Goal: Task Accomplishment & Management: Use online tool/utility

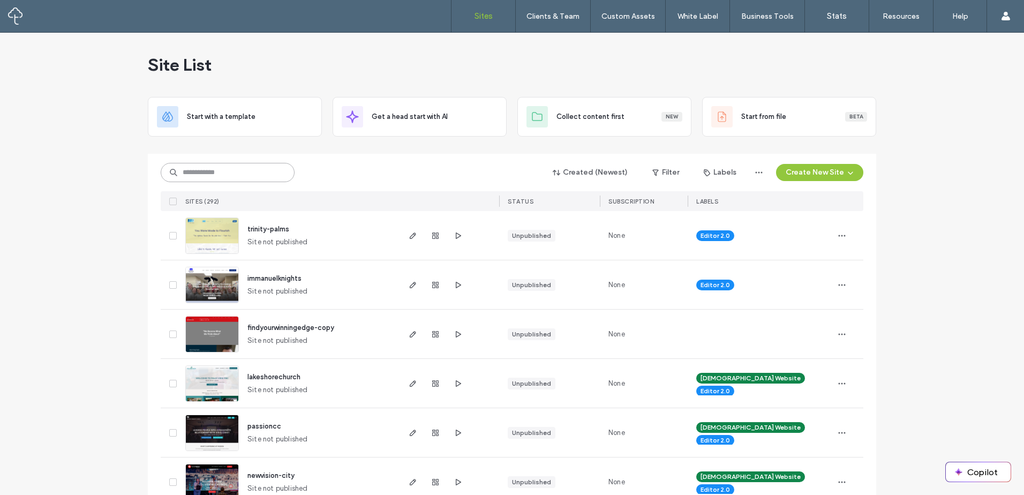
click at [231, 176] on input at bounding box center [228, 172] width 134 height 19
type input "*****"
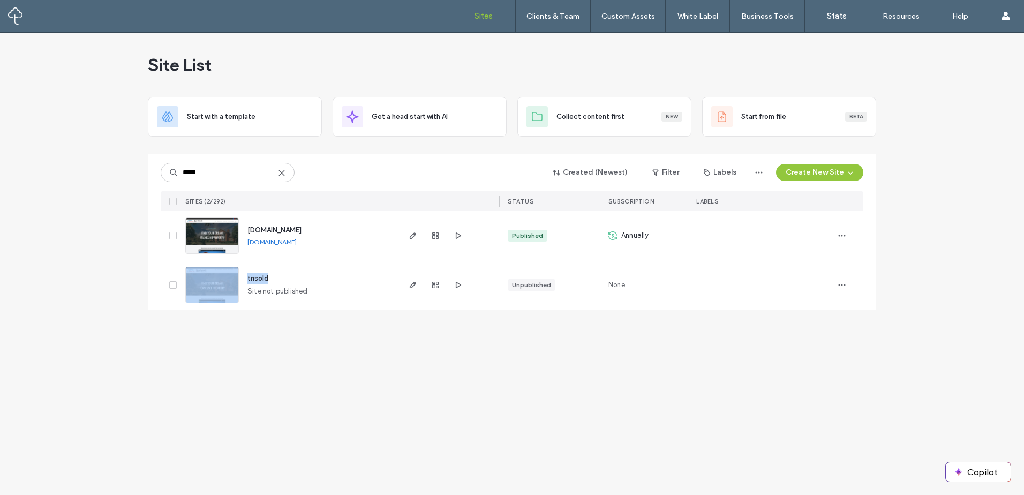
drag, startPoint x: 200, startPoint y: 418, endPoint x: 322, endPoint y: 352, distance: 139.2
click at [209, 414] on div "Site List Start with a template Get a head start with AI Collect content first …" at bounding box center [512, 264] width 1024 height 462
click at [413, 239] on icon "button" at bounding box center [413, 235] width 9 height 9
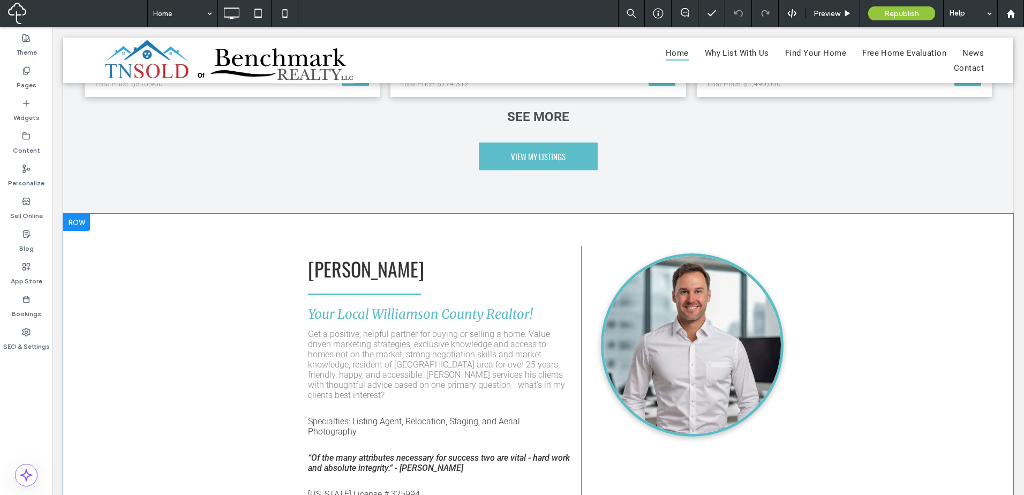
scroll to position [1864, 0]
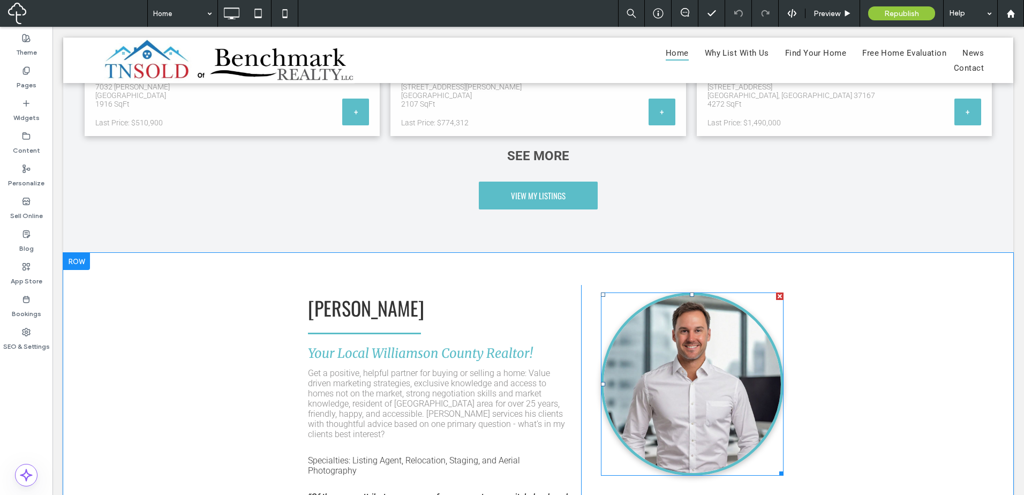
drag, startPoint x: 707, startPoint y: 331, endPoint x: 703, endPoint y: 321, distance: 11.0
click at [707, 331] on img at bounding box center [692, 383] width 183 height 183
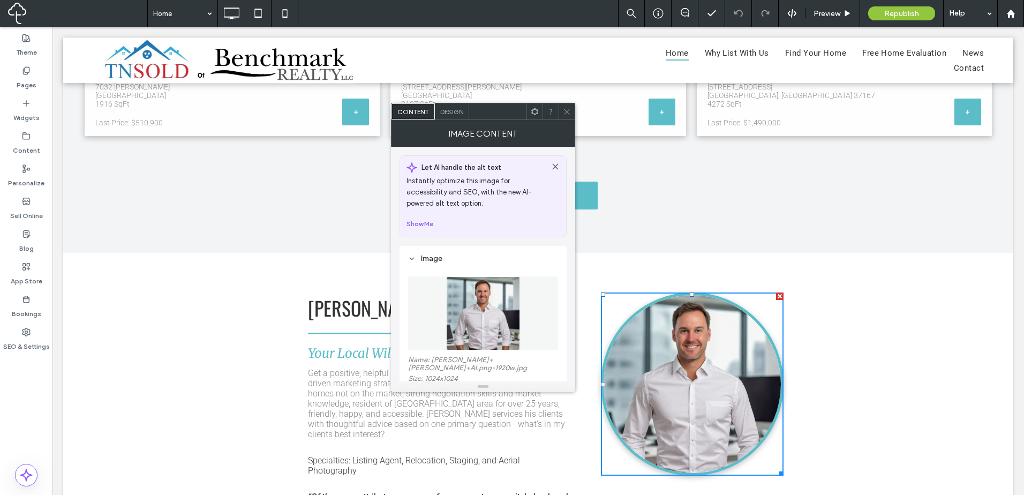
click at [473, 319] on img at bounding box center [483, 313] width 74 height 74
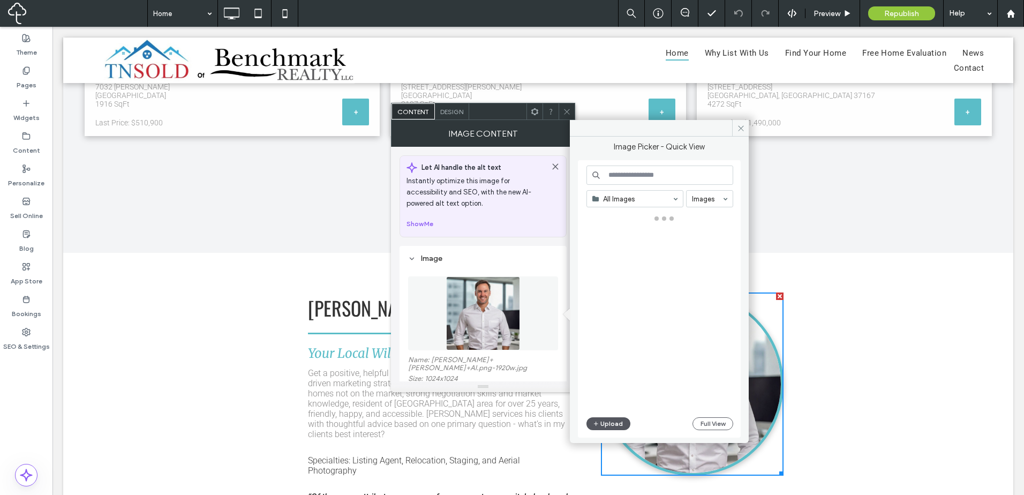
click at [607, 426] on button "Upload" at bounding box center [608, 423] width 44 height 13
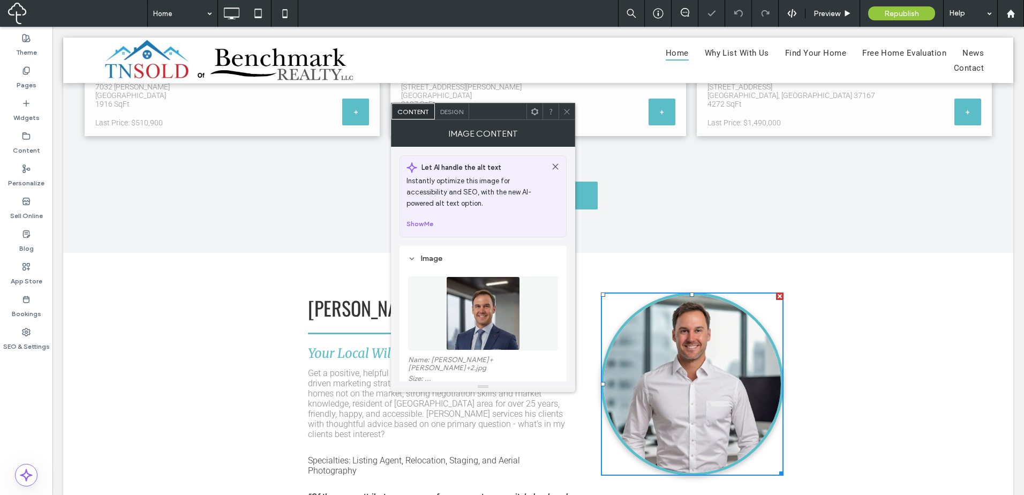
click at [564, 110] on icon at bounding box center [567, 112] width 8 height 8
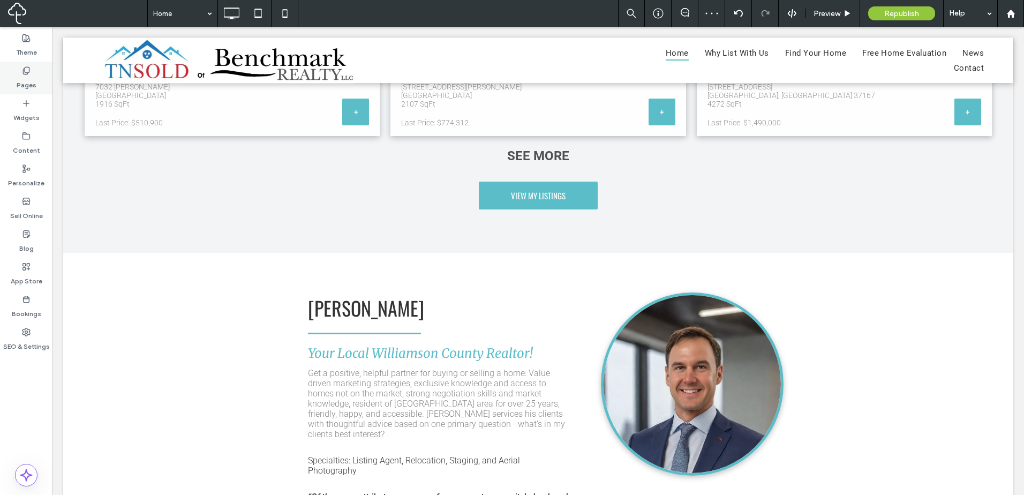
click at [32, 83] on label "Pages" at bounding box center [27, 82] width 20 height 15
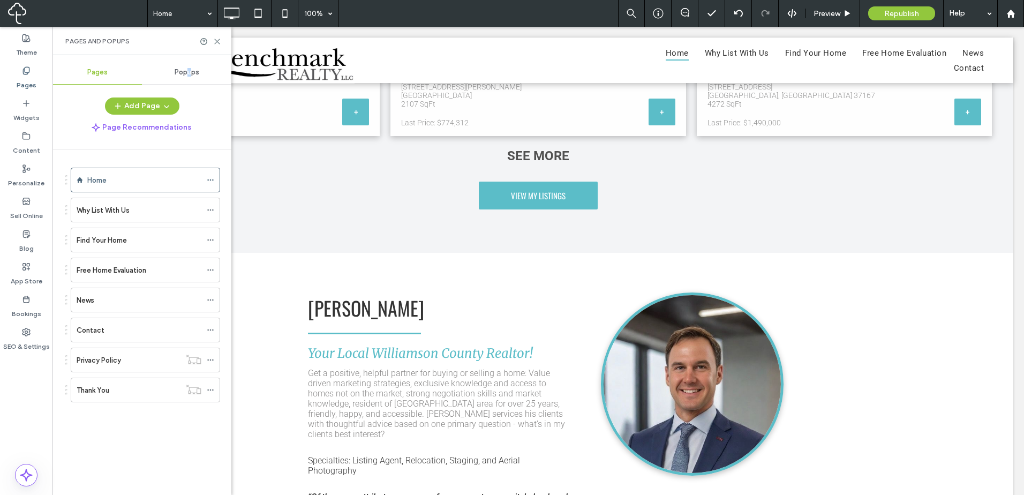
click at [193, 83] on div "Popups" at bounding box center [186, 73] width 89 height 24
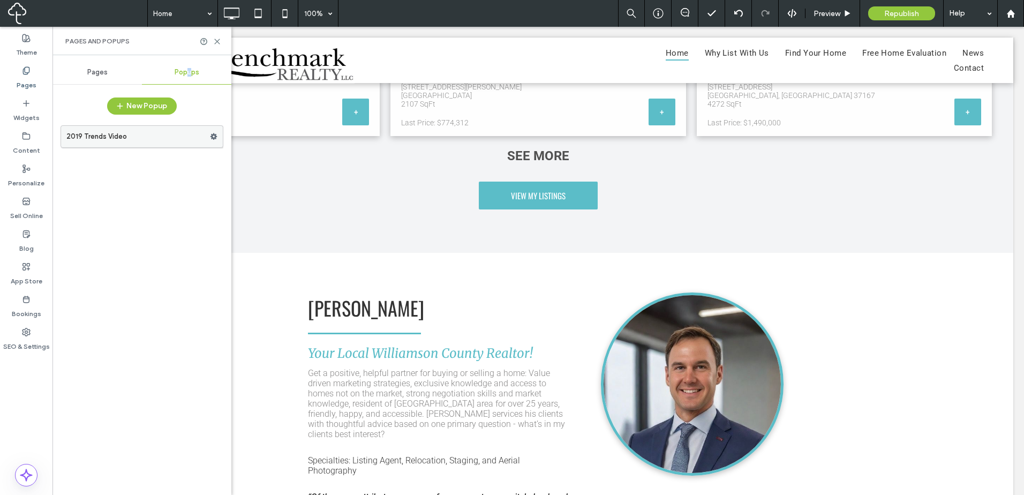
click at [152, 144] on label "2019 Trends Video" at bounding box center [138, 136] width 144 height 21
click at [21, 74] on div "Pages" at bounding box center [26, 78] width 52 height 33
click at [107, 71] on span "Pages" at bounding box center [97, 72] width 20 height 9
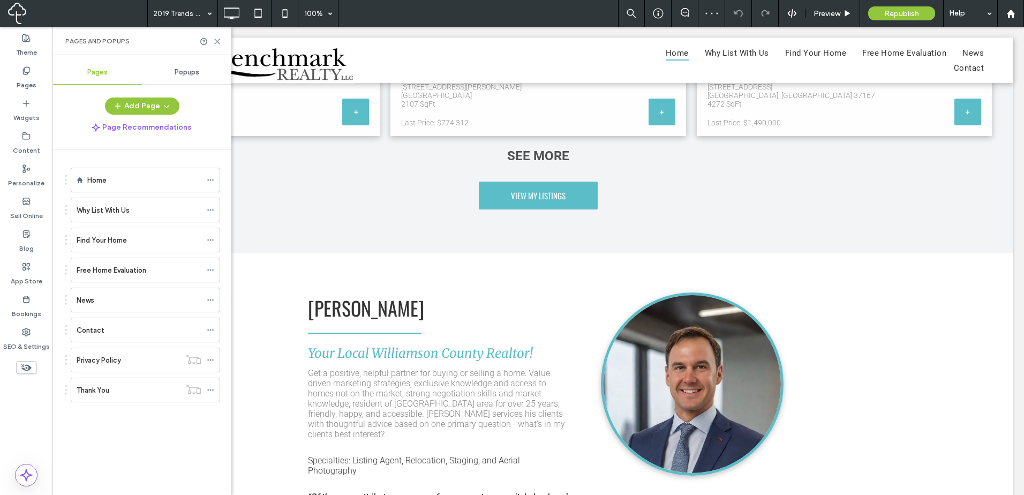
click at [135, 216] on div "Why List With Us" at bounding box center [139, 210] width 125 height 24
click at [145, 233] on div "Find Your Home" at bounding box center [139, 240] width 125 height 24
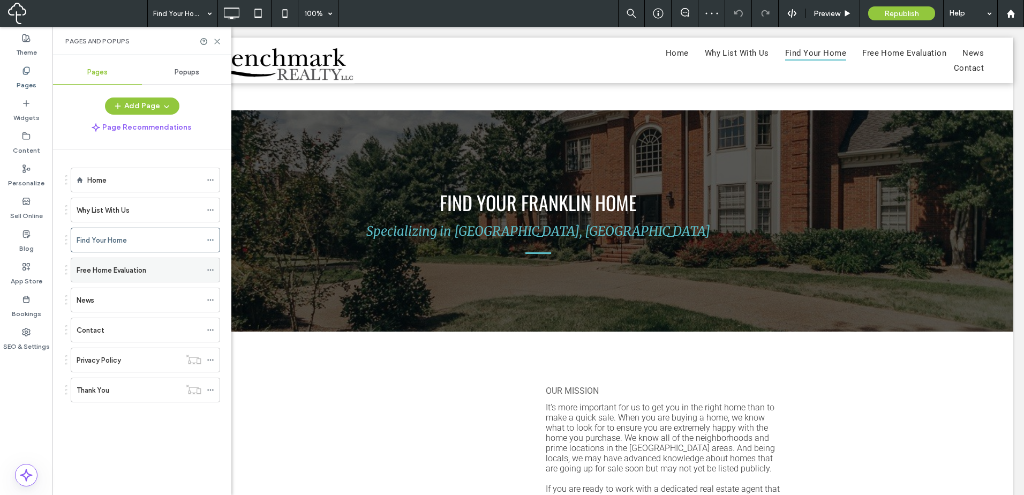
scroll to position [625, 0]
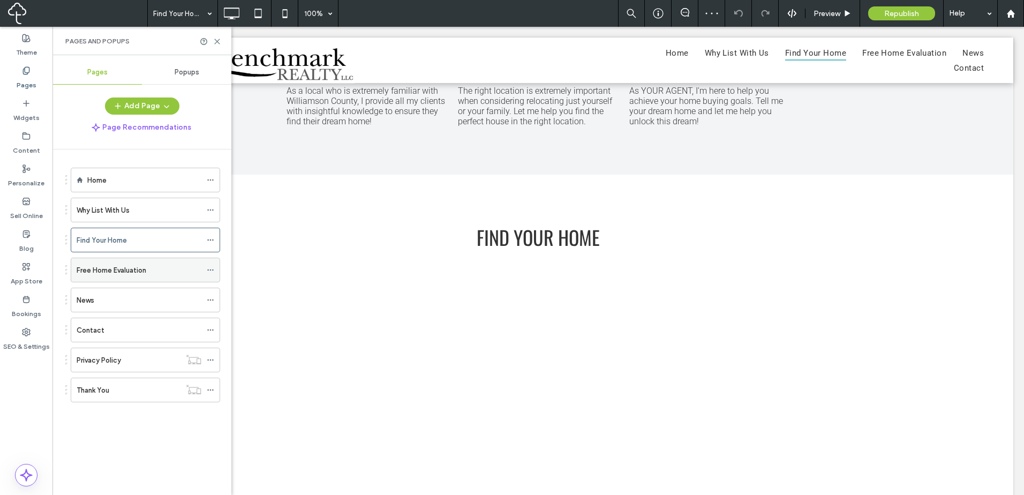
drag, startPoint x: 126, startPoint y: 271, endPoint x: 263, endPoint y: 270, distance: 136.6
click at [127, 271] on label "Free Home Evaluation" at bounding box center [112, 270] width 70 height 19
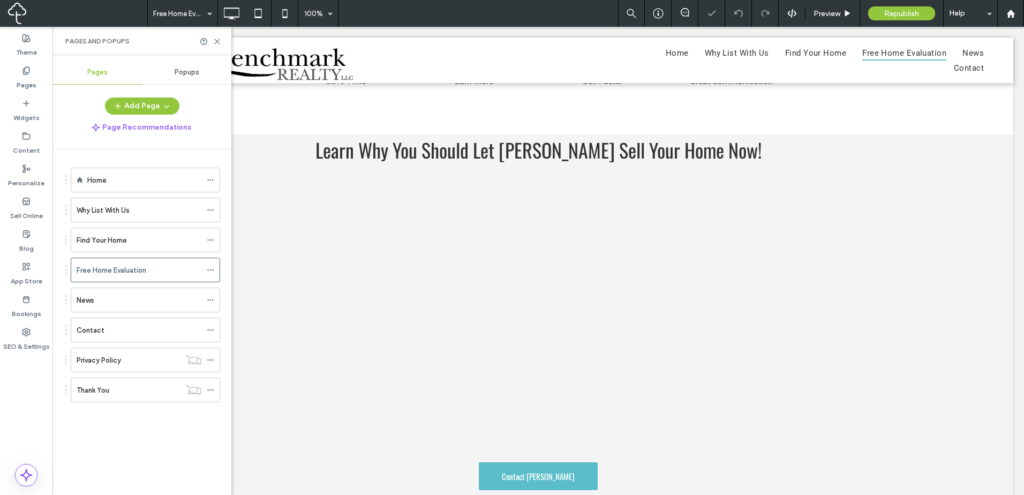
click at [122, 296] on div "News" at bounding box center [139, 300] width 125 height 11
click at [103, 336] on div "Contact" at bounding box center [139, 330] width 125 height 24
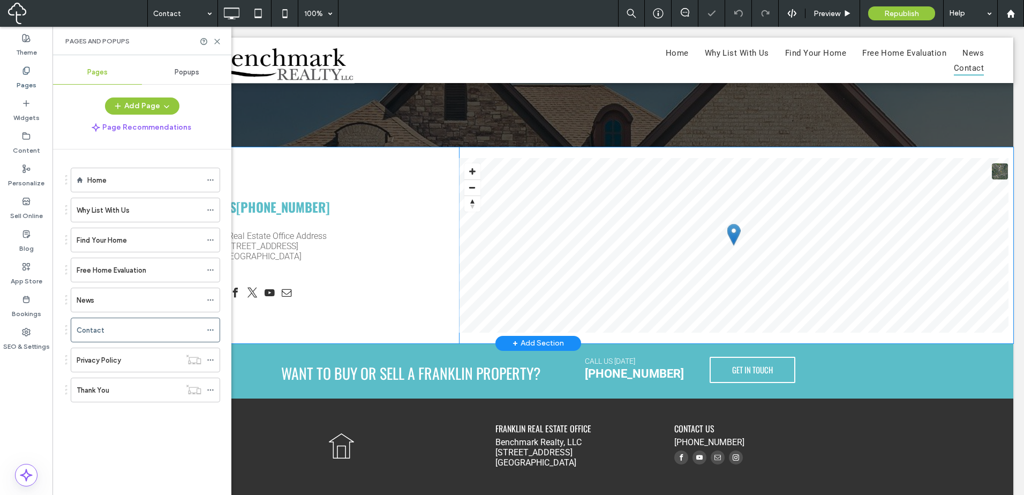
scroll to position [323, 0]
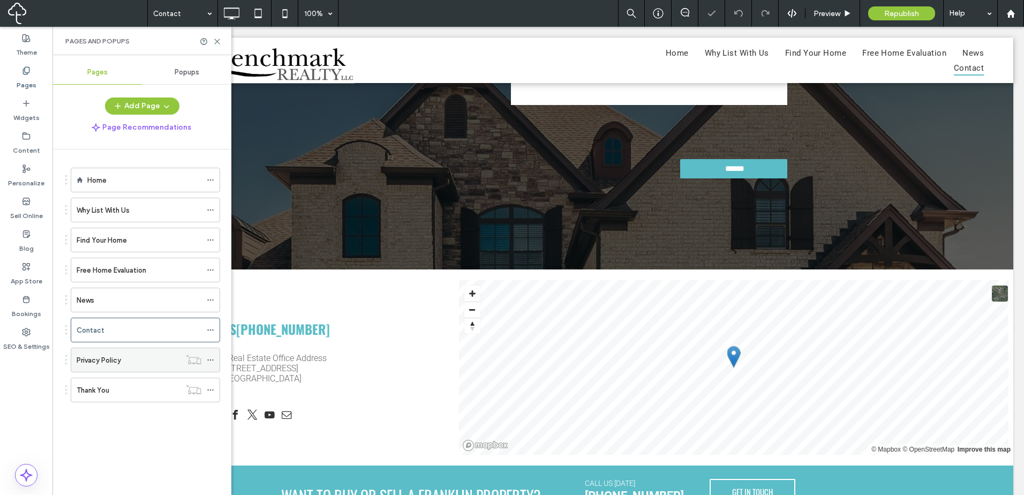
click at [136, 363] on div "Privacy Policy" at bounding box center [129, 359] width 104 height 11
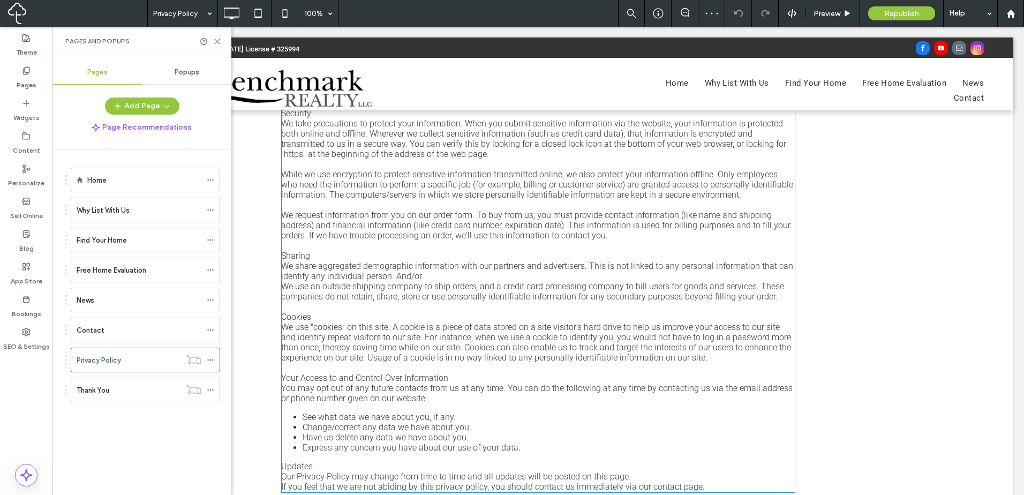
scroll to position [369, 0]
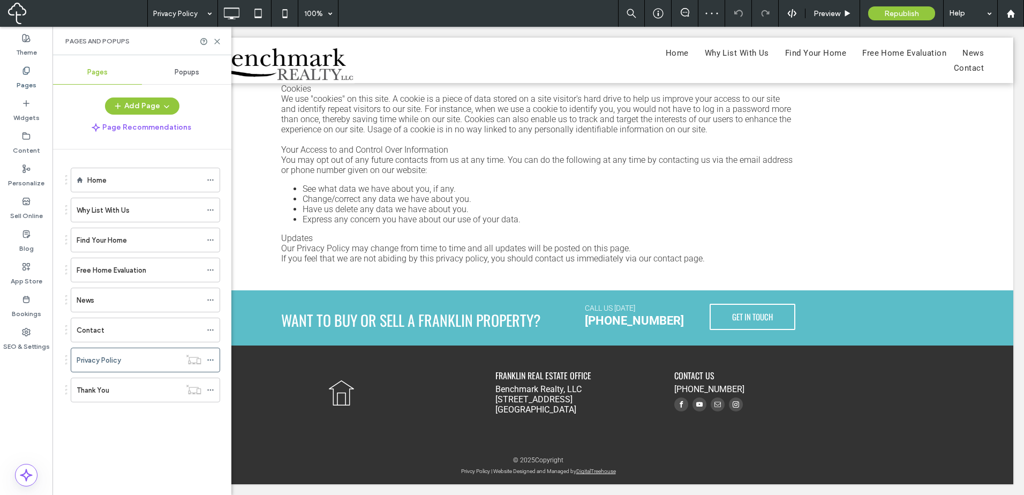
click at [152, 384] on div "Thank You" at bounding box center [129, 389] width 104 height 11
click at [259, 13] on icon at bounding box center [257, 13] width 21 height 21
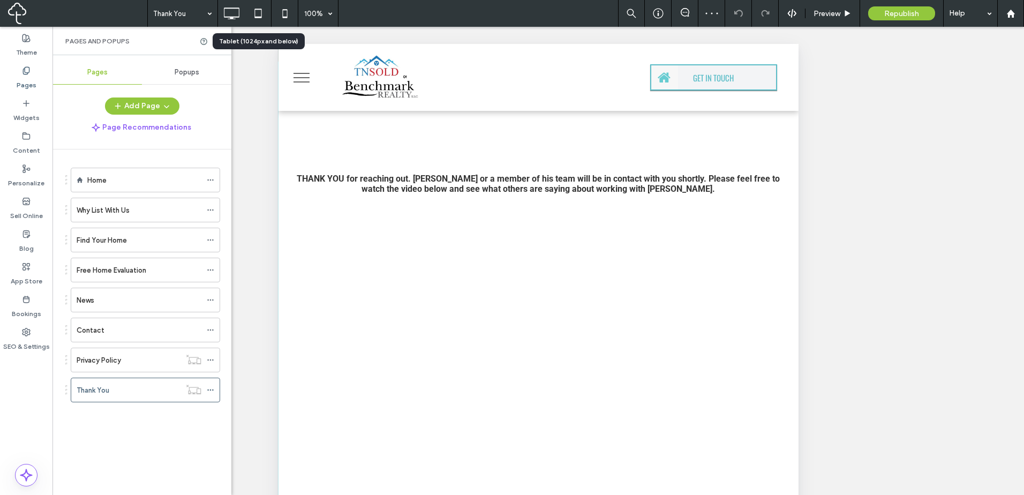
click at [261, 20] on icon at bounding box center [257, 13] width 21 height 21
click at [301, 80] on button "menu" at bounding box center [302, 78] width 28 height 28
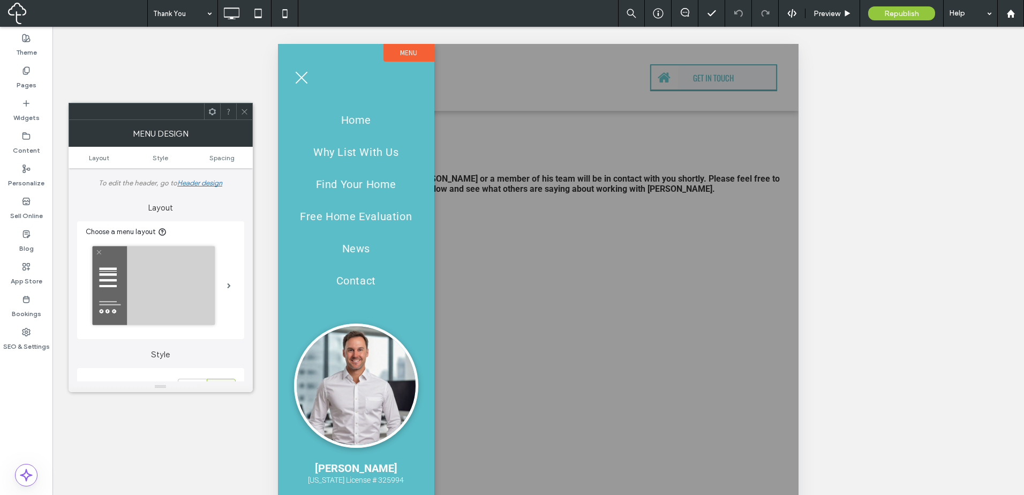
click at [371, 376] on img at bounding box center [356, 385] width 124 height 124
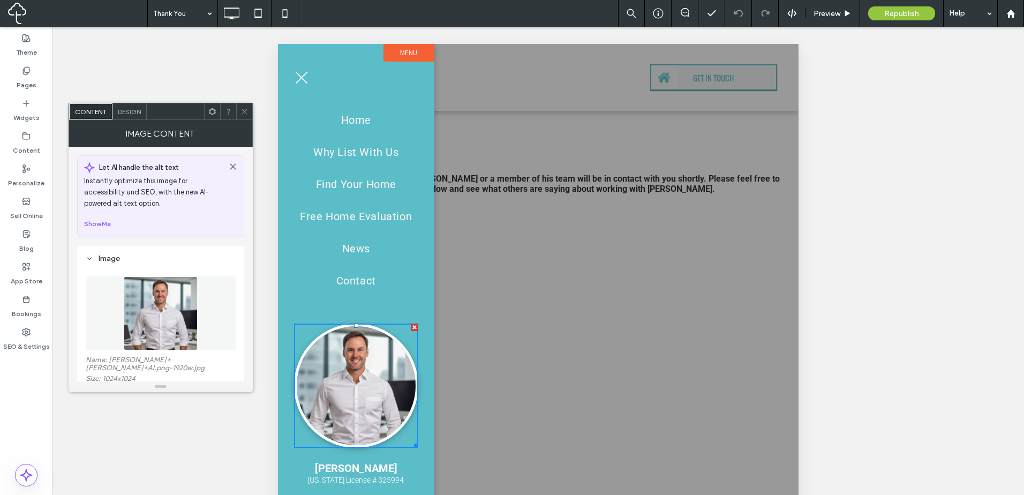
click at [188, 308] on img at bounding box center [161, 313] width 74 height 74
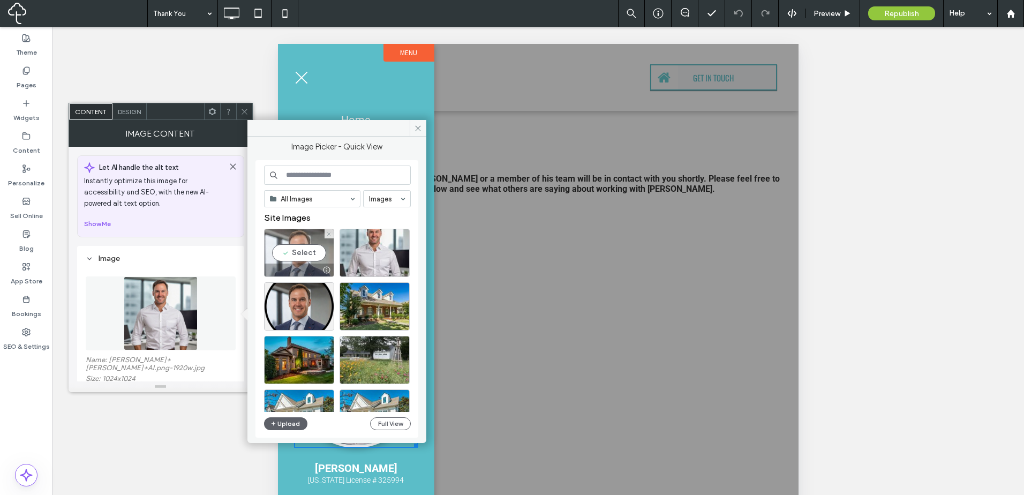
click at [316, 251] on div "Select" at bounding box center [299, 253] width 70 height 48
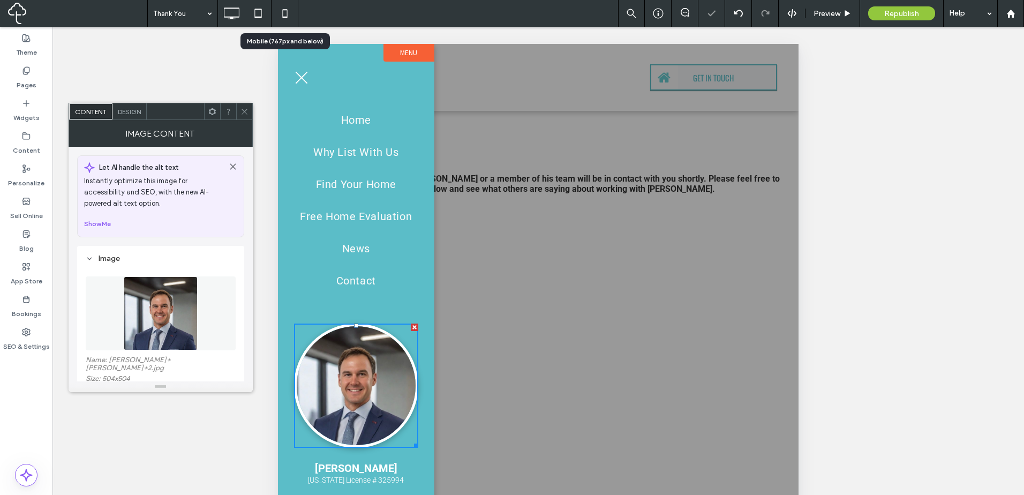
click at [283, 12] on use at bounding box center [284, 13] width 5 height 9
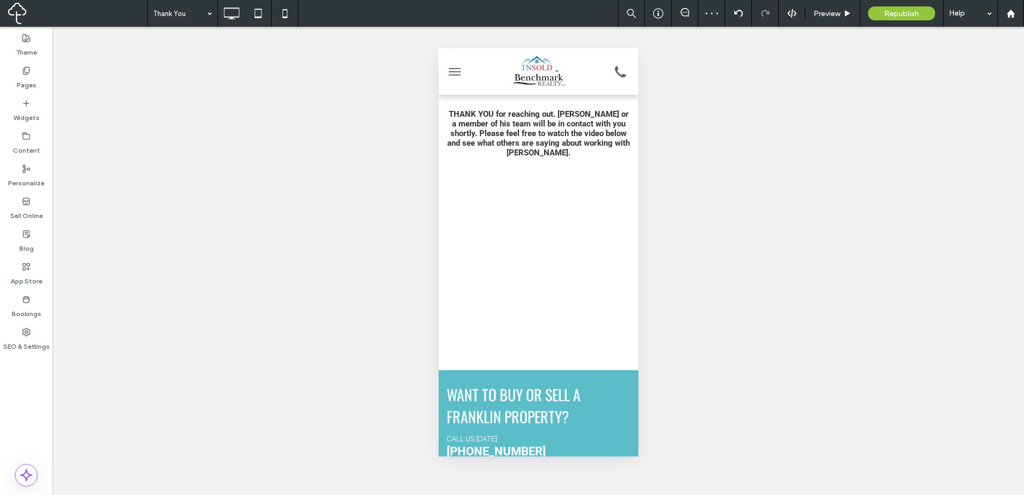
click at [462, 72] on button "menu" at bounding box center [453, 71] width 21 height 21
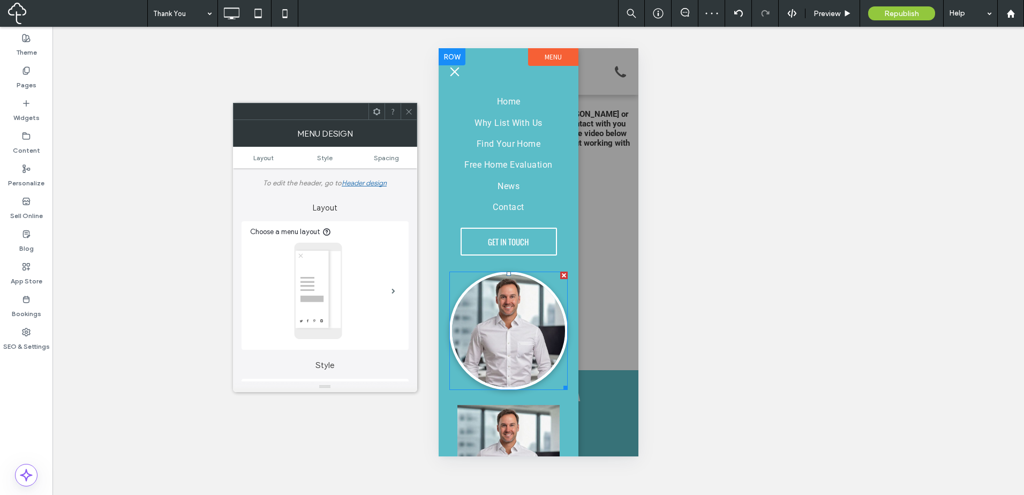
drag, startPoint x: 508, startPoint y: 205, endPoint x: 521, endPoint y: 325, distance: 120.7
click at [521, 325] on img at bounding box center [508, 330] width 118 height 118
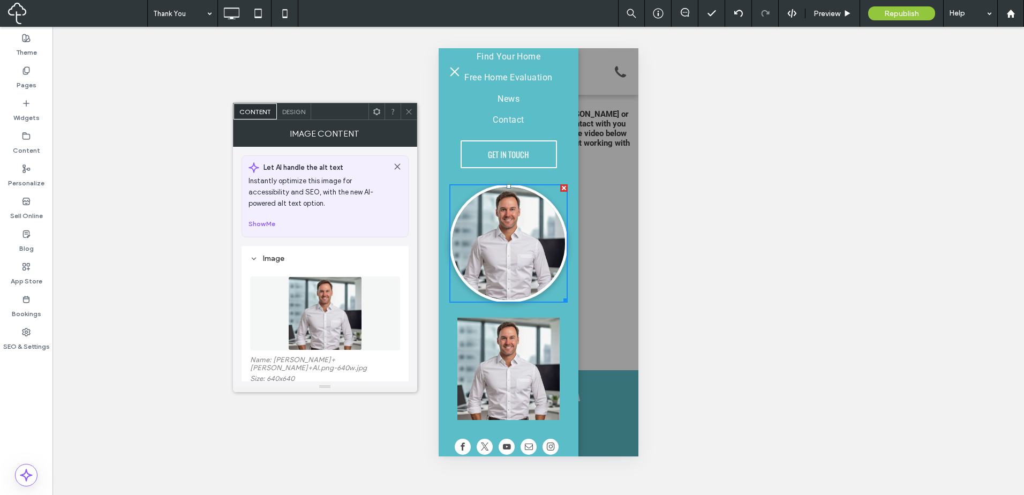
scroll to position [91, 0]
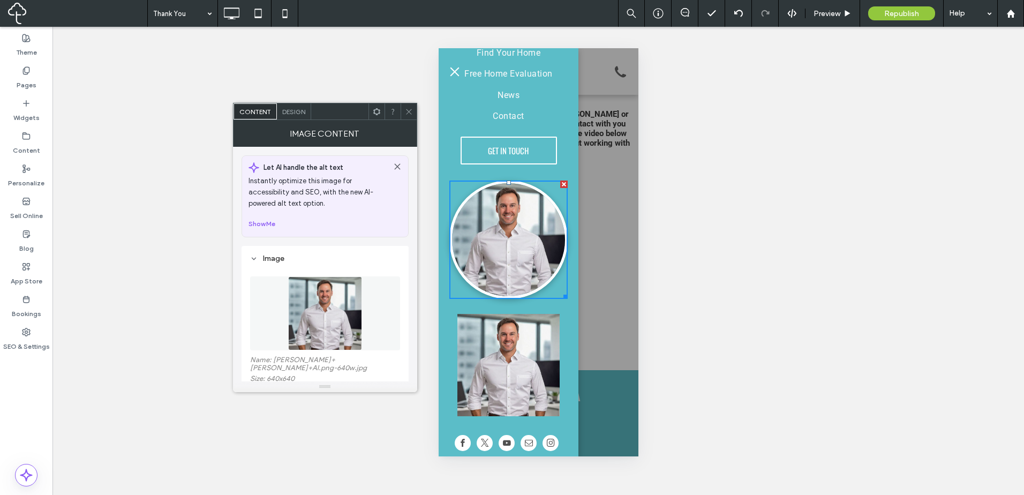
click at [533, 342] on img at bounding box center [508, 365] width 102 height 102
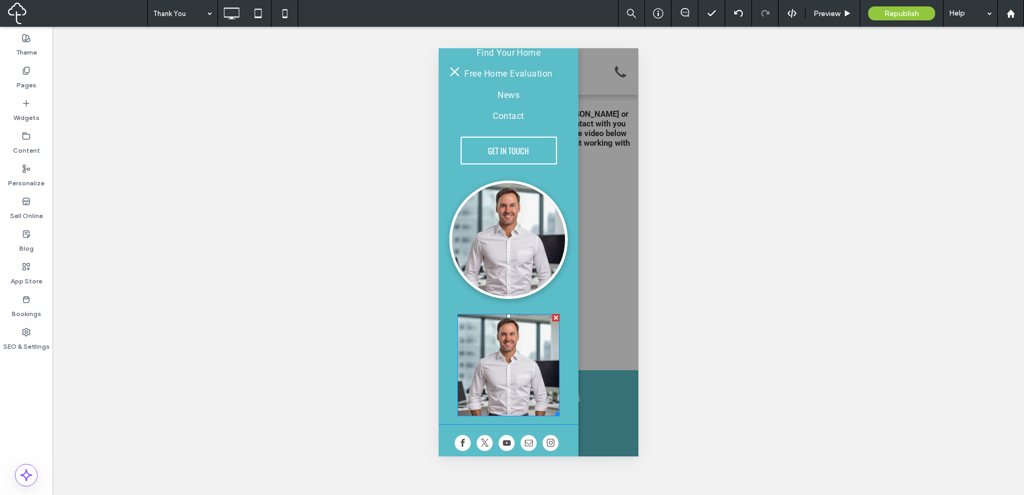
click at [553, 314] on div at bounding box center [555, 317] width 7 height 7
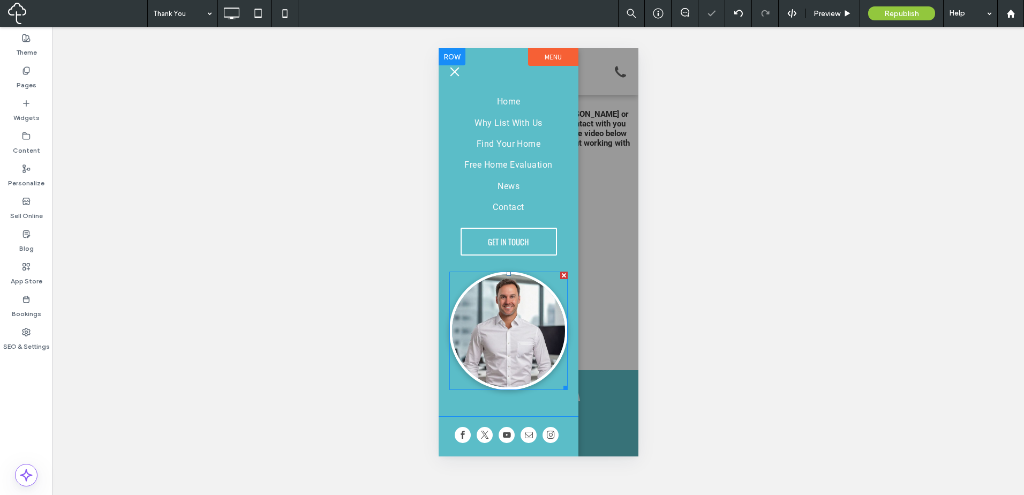
drag, startPoint x: 524, startPoint y: 309, endPoint x: 499, endPoint y: 301, distance: 26.3
click at [524, 308] on img at bounding box center [508, 330] width 118 height 118
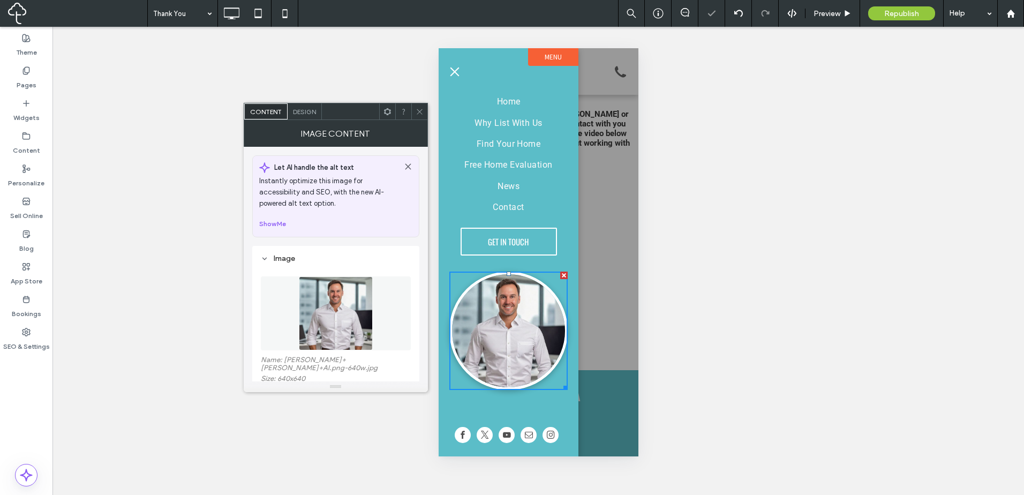
click at [364, 315] on img at bounding box center [336, 313] width 74 height 74
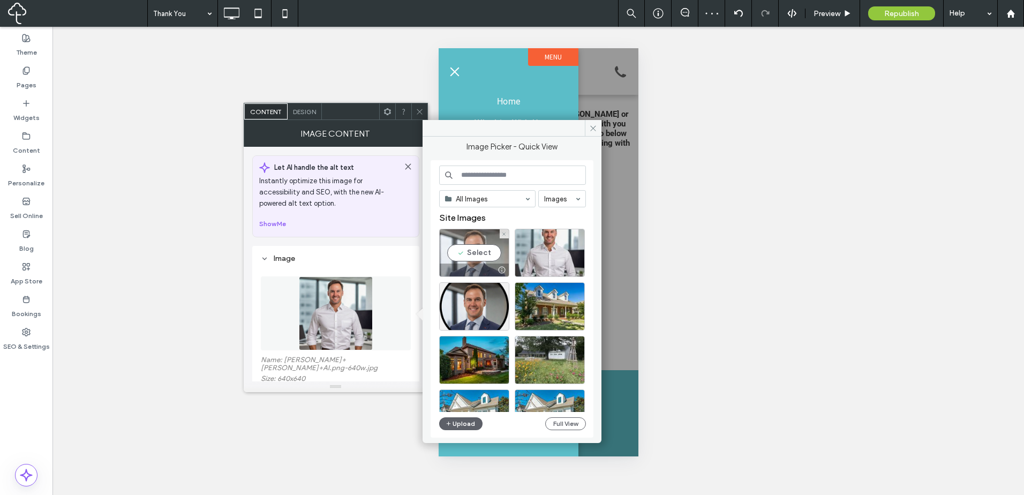
click at [495, 266] on div at bounding box center [501, 270] width 13 height 9
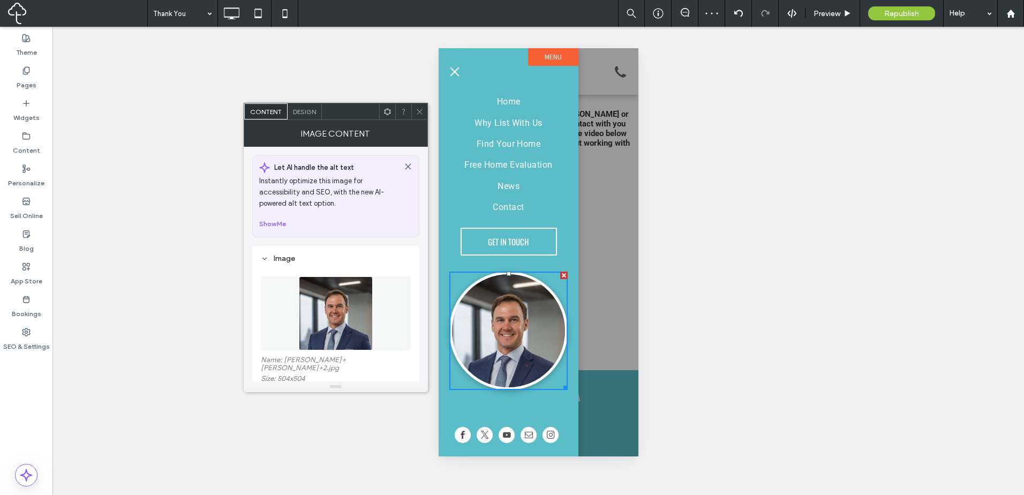
click at [537, 320] on img at bounding box center [508, 330] width 118 height 118
click at [342, 315] on img at bounding box center [336, 313] width 74 height 74
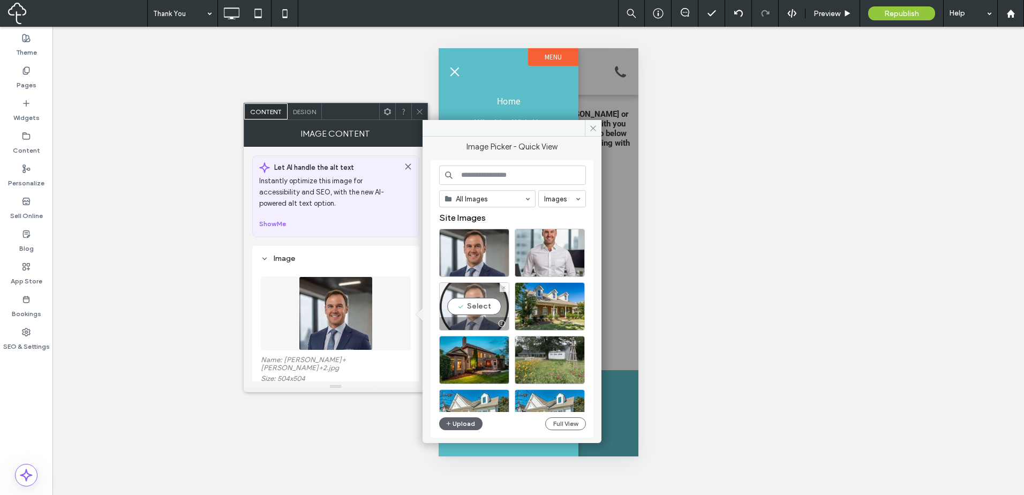
drag, startPoint x: 487, startPoint y: 306, endPoint x: 73, endPoint y: 258, distance: 416.3
click at [487, 306] on div "Select" at bounding box center [474, 306] width 70 height 48
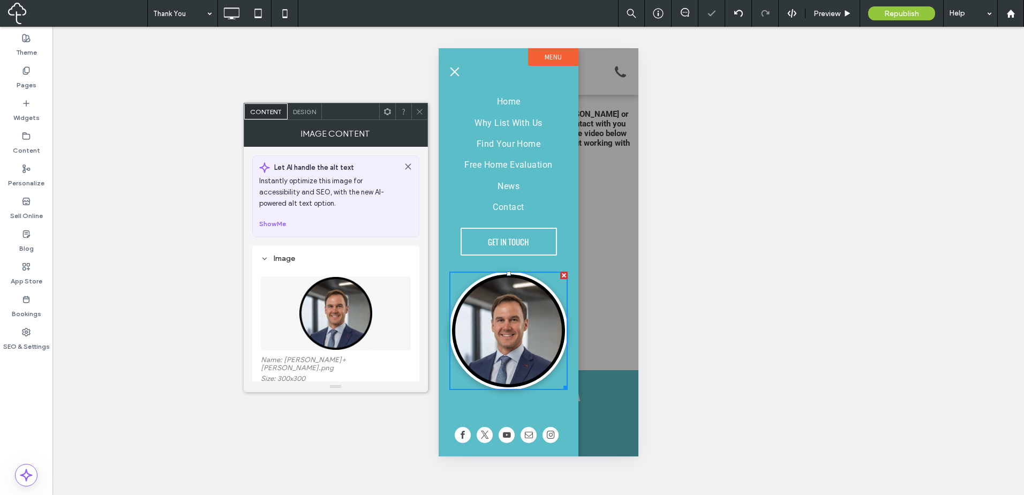
click at [511, 307] on img at bounding box center [508, 330] width 118 height 118
click at [495, 300] on img at bounding box center [508, 330] width 118 height 118
click at [325, 307] on img at bounding box center [336, 313] width 74 height 74
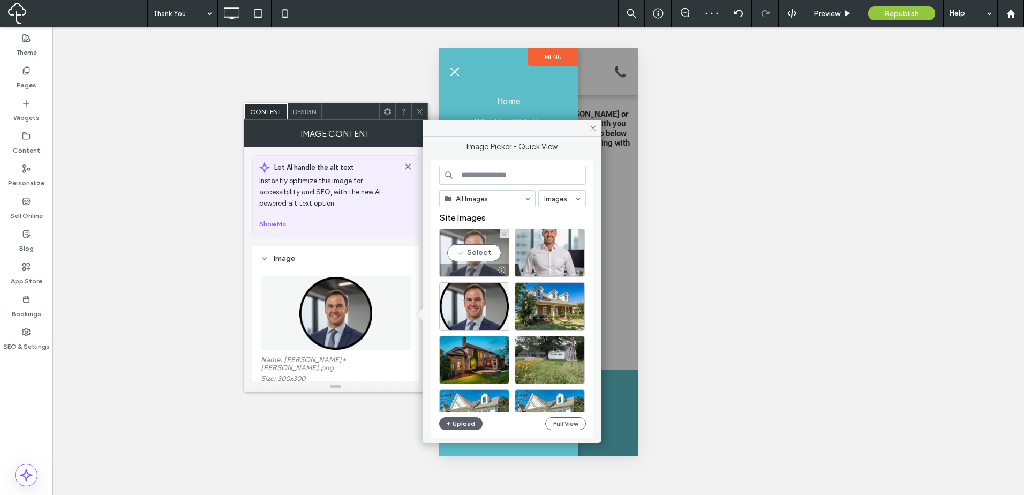
click at [481, 246] on div "Select" at bounding box center [474, 253] width 70 height 48
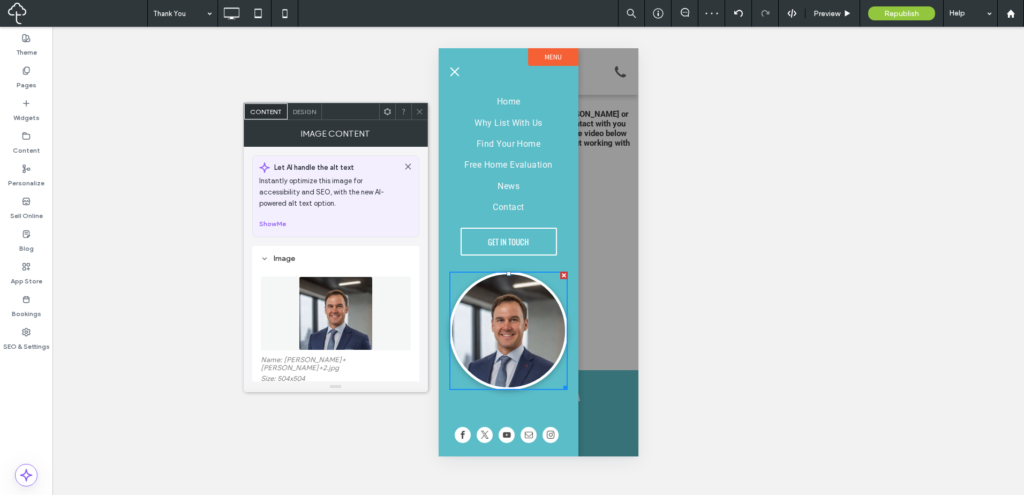
click at [422, 115] on icon at bounding box center [420, 112] width 8 height 8
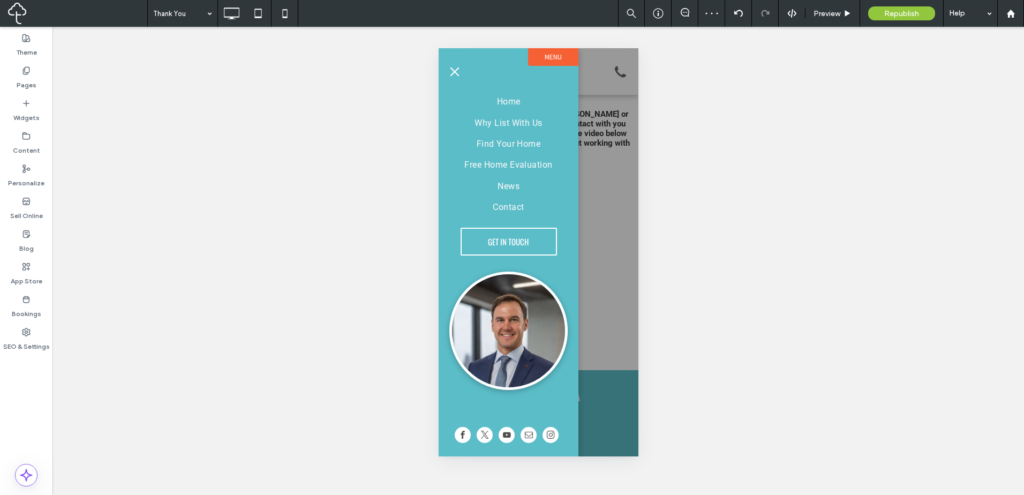
drag, startPoint x: 606, startPoint y: 177, endPoint x: 600, endPoint y: 178, distance: 6.0
click at [606, 177] on div at bounding box center [538, 252] width 200 height 408
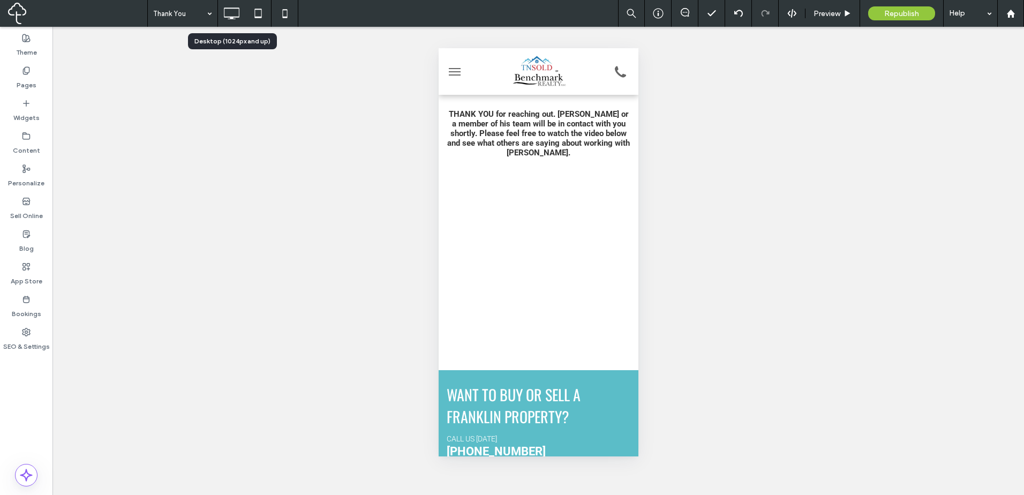
click at [236, 12] on icon at bounding box center [231, 13] width 21 height 21
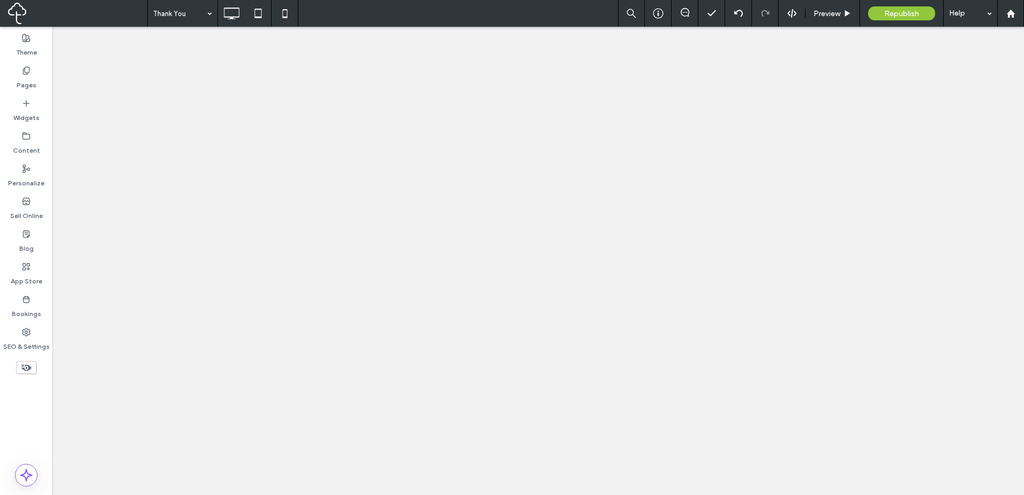
click at [827, 20] on div at bounding box center [512, 247] width 1024 height 495
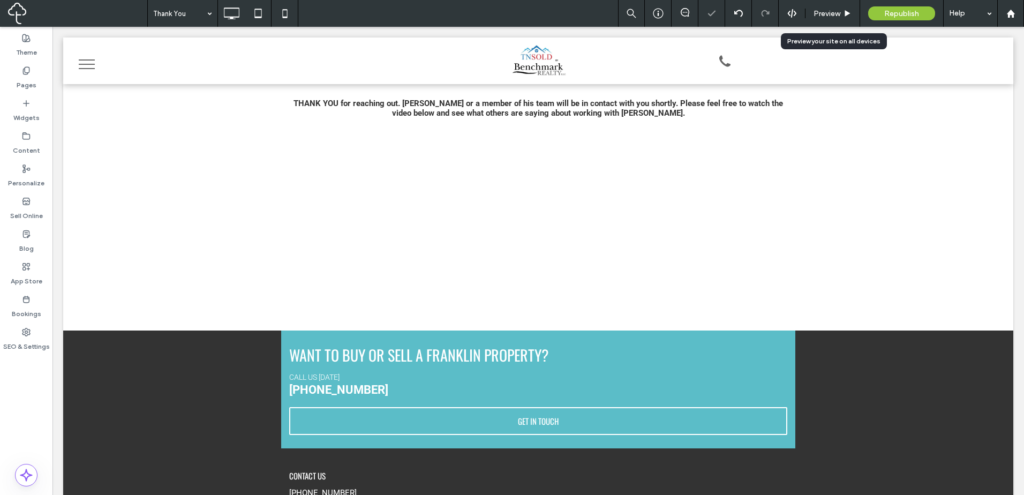
click at [830, 16] on span "Preview" at bounding box center [826, 13] width 27 height 9
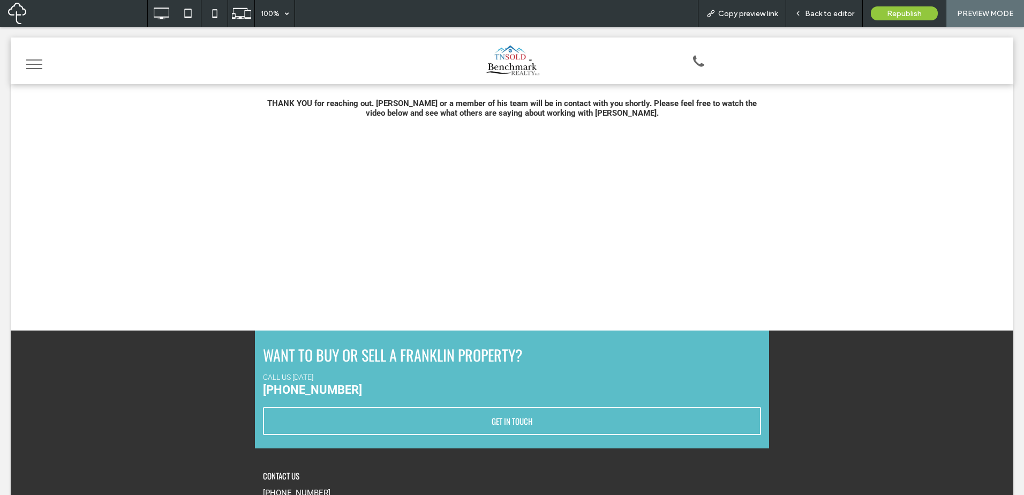
click at [758, 16] on span "Copy preview link" at bounding box center [747, 13] width 59 height 9
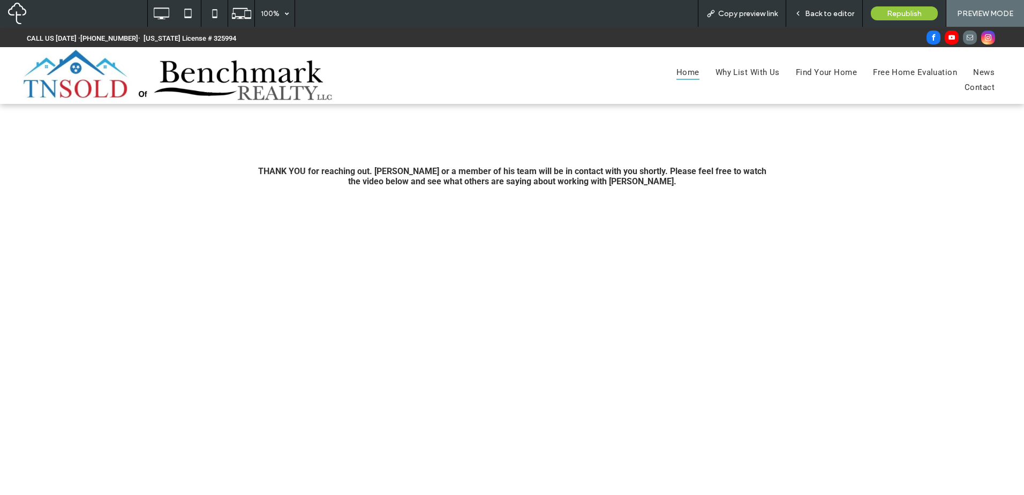
click at [676, 72] on span "Home" at bounding box center [687, 72] width 23 height 15
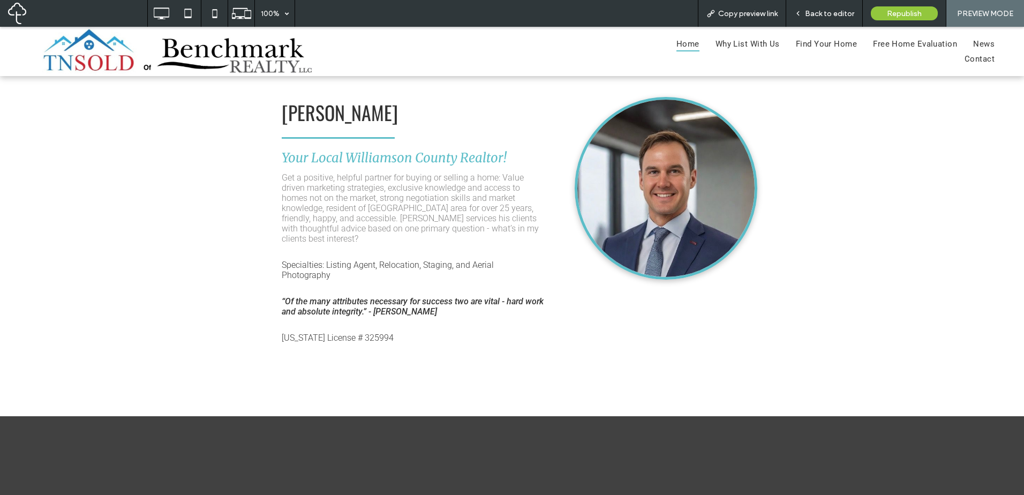
scroll to position [1964, 0]
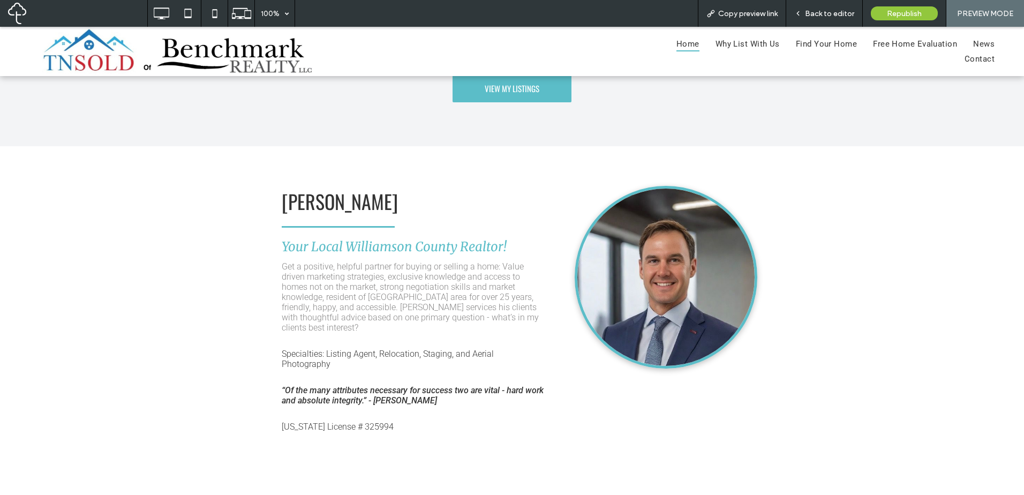
click at [856, 286] on div "[PERSON_NAME] Your Local Williamson County Realtor! Get a positive, helpful par…" at bounding box center [512, 325] width 1024 height 359
